Goal: Transaction & Acquisition: Purchase product/service

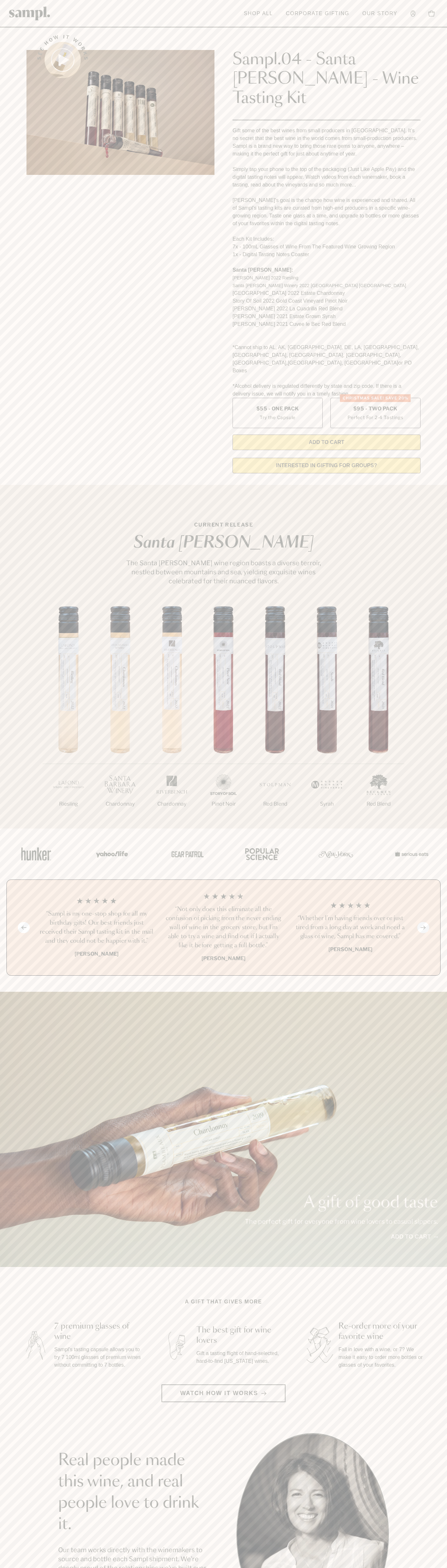
click at [27, 23] on link at bounding box center [30, 13] width 41 height 20
click at [446, 1161] on html "Skip to main content Toggle navigation menu Shop All Corporate Gifting Our Stor…" at bounding box center [224, 1304] width 447 height 2608
click at [121, 1567] on html "Skip to main content Toggle navigation menu Shop All Corporate Gifting Our Stor…" at bounding box center [224, 1304] width 447 height 2608
click at [14, 1298] on section "A gift that gives more 7 premium glasses of wine Sampl's tasting capsule allows…" at bounding box center [224, 1349] width 447 height 104
